Goal: Task Accomplishment & Management: Manage account settings

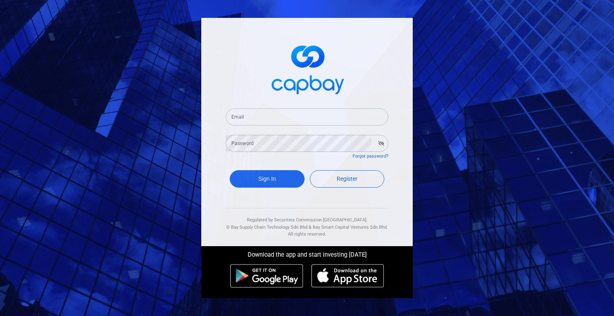
click at [303, 110] on input "Email" at bounding box center [306, 116] width 163 height 17
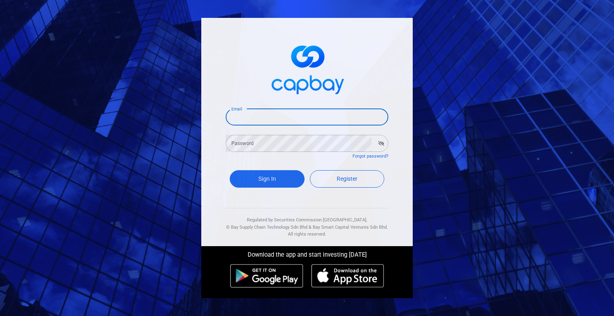
paste input "simmatrix100@gmail.com"
type input "simmatrix100@gmail.com"
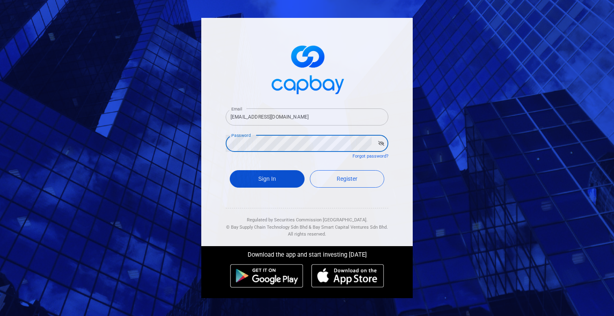
click at [282, 180] on button "Sign In" at bounding box center [267, 178] width 75 height 17
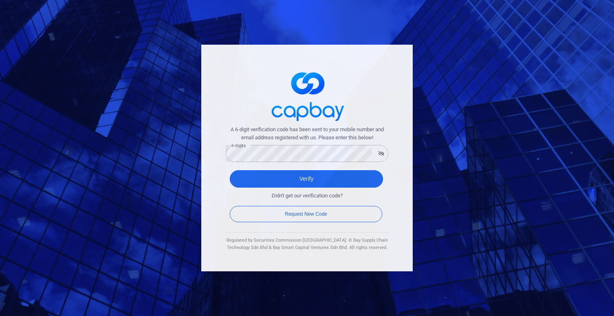
click at [300, 167] on div "Verify" at bounding box center [306, 181] width 163 height 30
click at [304, 180] on button "Verify" at bounding box center [306, 178] width 153 height 17
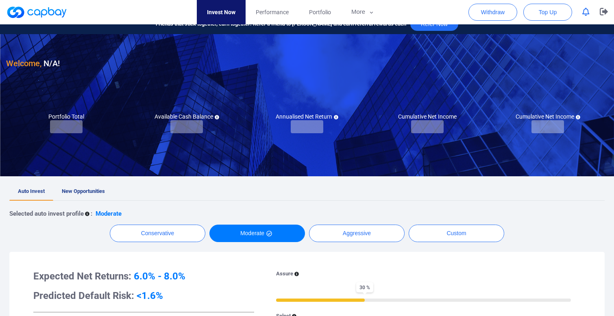
checkbox input "true"
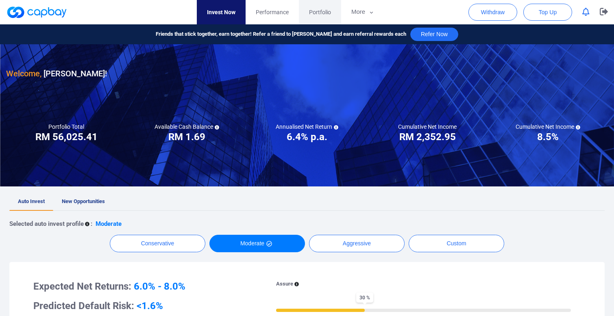
click at [320, 18] on link "Portfolio" at bounding box center [320, 12] width 42 height 24
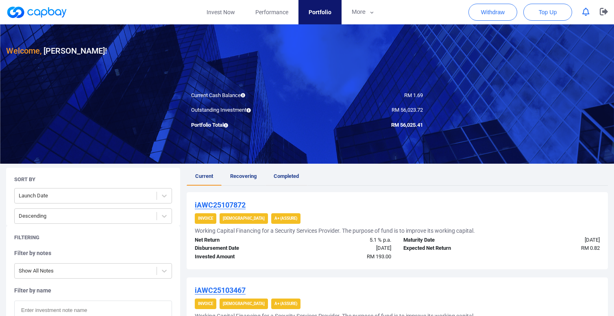
scroll to position [30, 0]
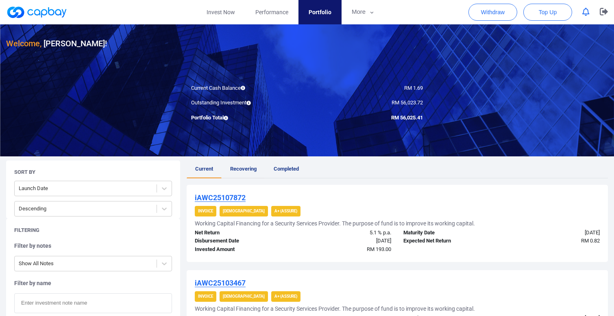
click at [248, 169] on span "Recovering" at bounding box center [243, 169] width 26 height 6
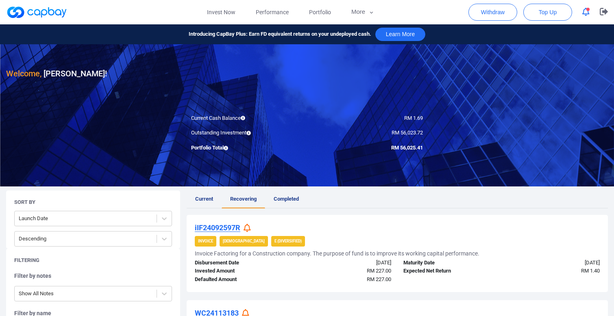
click at [588, 10] on span "button" at bounding box center [587, 9] width 3 height 3
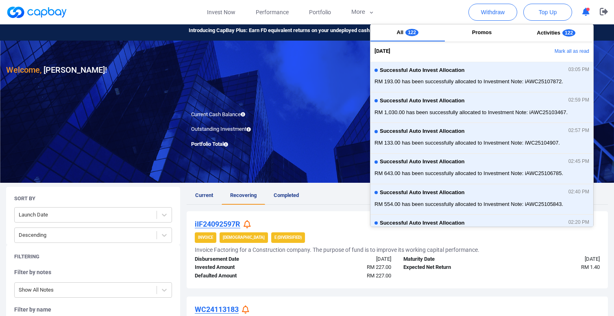
click at [345, 117] on div "RM 1.69" at bounding box center [368, 115] width 122 height 9
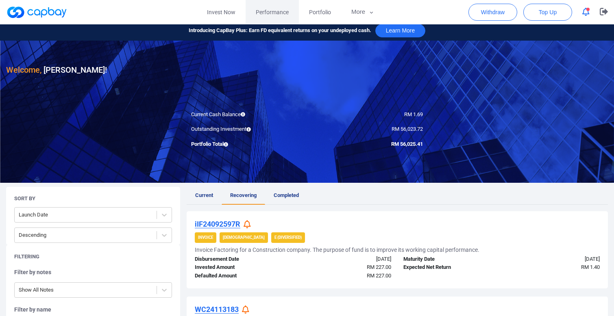
click at [289, 11] on link "Performance" at bounding box center [271, 12] width 53 height 24
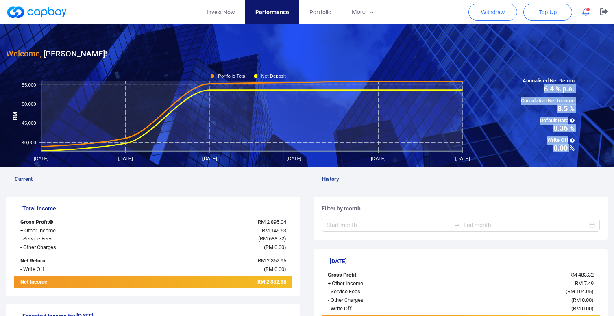
drag, startPoint x: 544, startPoint y: 90, endPoint x: 571, endPoint y: 147, distance: 63.8
click at [571, 147] on div "Annualised Net Return 6.4 % p.a. Cumulative Net Income 8.5 % Default Rate 0.36 …" at bounding box center [547, 114] width 120 height 75
click at [553, 152] on span "0.00 %" at bounding box center [547, 148] width 54 height 7
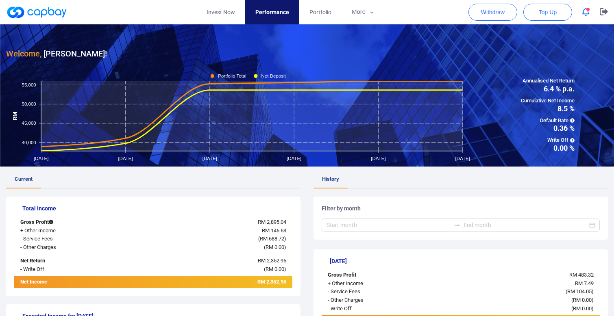
click at [272, 15] on span "Performance" at bounding box center [272, 12] width 34 height 9
click at [312, 11] on span "Portfolio" at bounding box center [320, 12] width 22 height 9
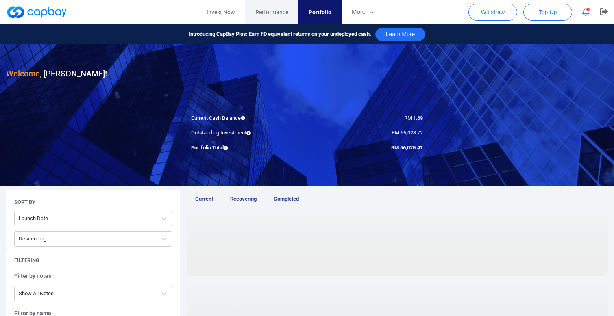
click at [280, 11] on span "Performance" at bounding box center [271, 12] width 33 height 9
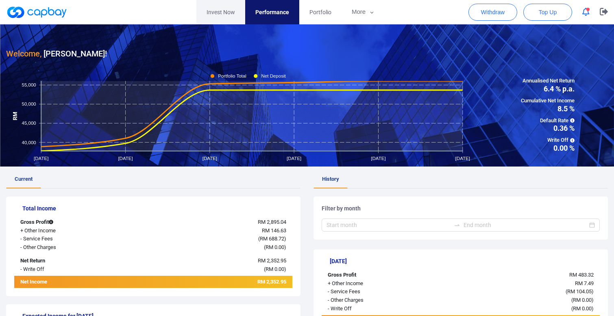
click at [227, 9] on link "Invest Now" at bounding box center [220, 12] width 49 height 24
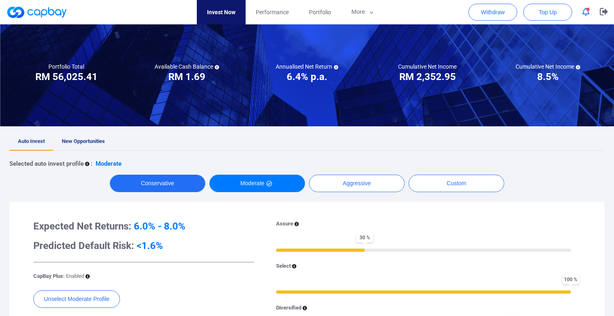
scroll to position [73, 0]
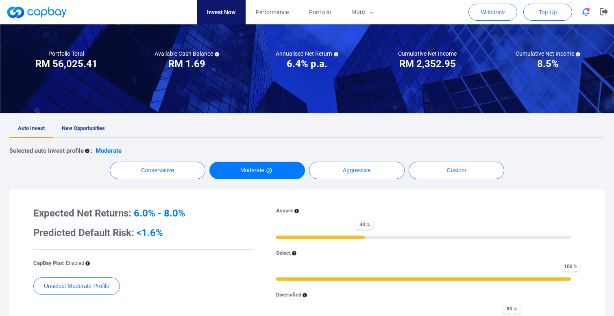
click at [78, 125] on span "New Opportunities" at bounding box center [83, 128] width 43 height 6
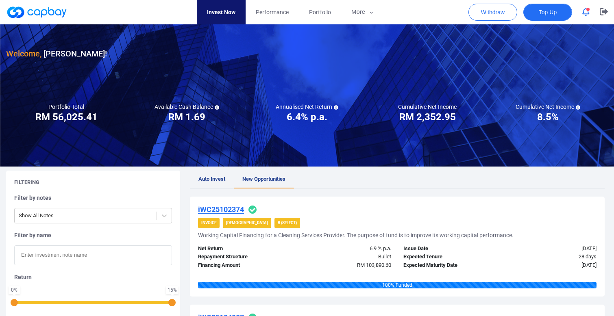
click at [544, 11] on span "Top Up" at bounding box center [547, 12] width 18 height 8
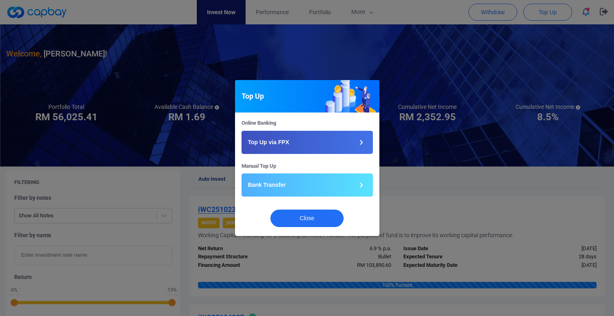
click at [560, 50] on div "Top Up Online Banking Top Up via FPX Manual Top Up Bank Transfer Close" at bounding box center [307, 158] width 614 height 316
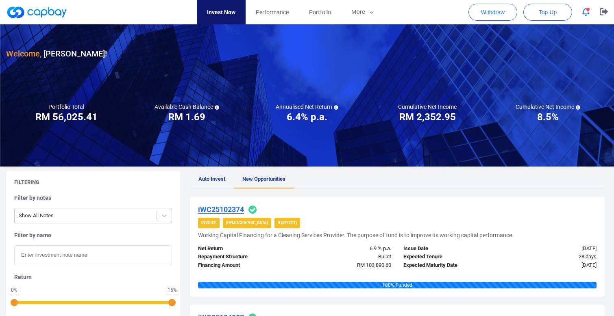
click at [588, 8] on span "button" at bounding box center [587, 9] width 3 height 3
click at [554, 11] on span "Top Up" at bounding box center [547, 12] width 18 height 8
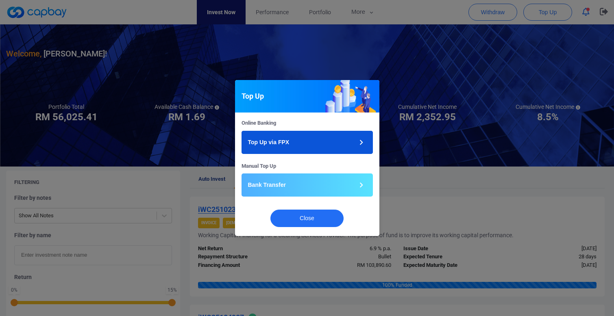
click at [332, 139] on button "Top Up via FPX" at bounding box center [306, 142] width 131 height 23
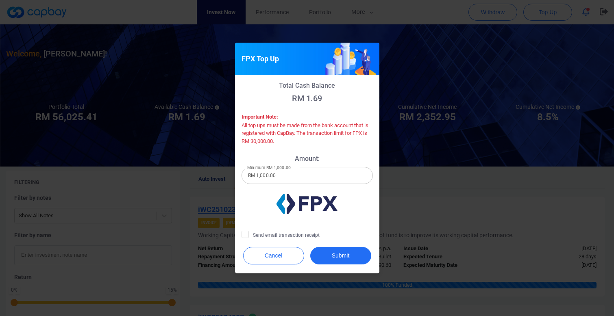
click at [309, 176] on input "RM 1,000.00" at bounding box center [306, 175] width 131 height 17
paste input "4,586.75"
type input "RM 4,586.75"
click at [300, 237] on span "Send email transaction receipt" at bounding box center [280, 235] width 78 height 8
click at [0, 0] on input "Send email transaction receipt" at bounding box center [0, 0] width 0 height 0
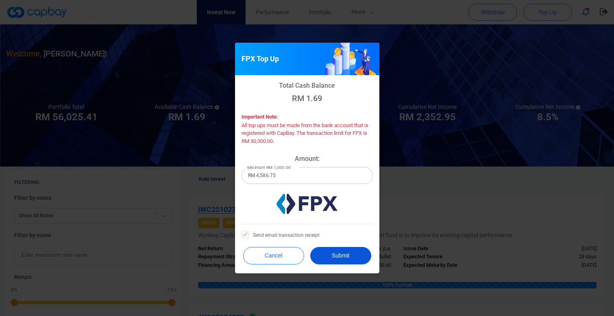
click at [330, 248] on button "Submit" at bounding box center [340, 255] width 61 height 17
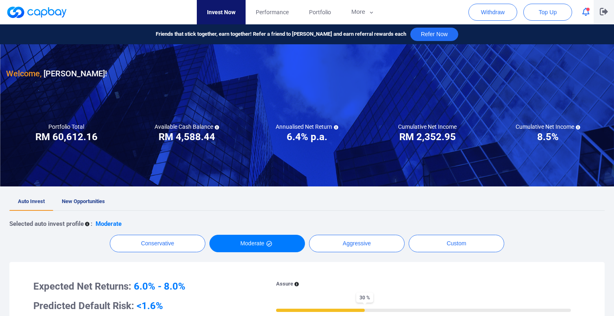
click at [601, 12] on icon "button" at bounding box center [603, 12] width 8 height 8
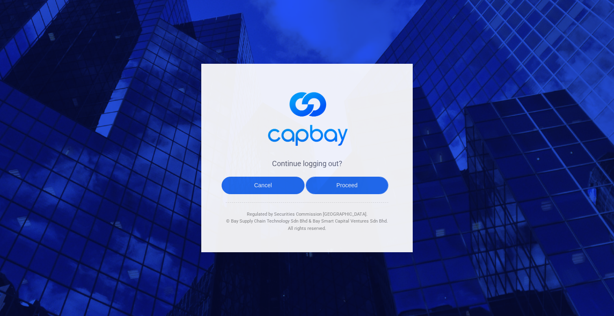
click at [360, 182] on button "Proceed" at bounding box center [347, 185] width 83 height 17
